Goal: Task Accomplishment & Management: Complete application form

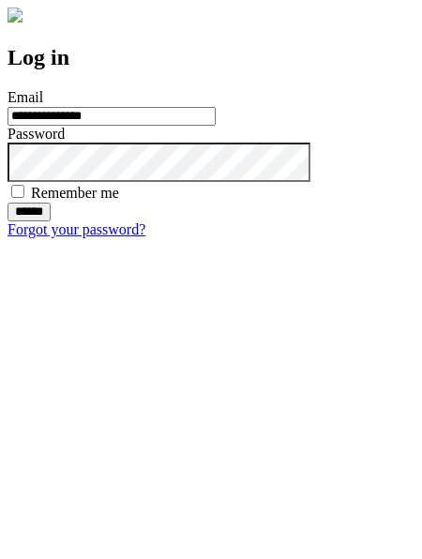
type input "**********"
click at [51, 221] on input "******" at bounding box center [29, 212] width 43 height 19
